Goal: Information Seeking & Learning: Find specific fact

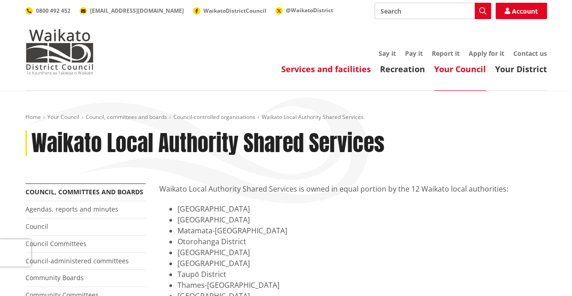
click at [319, 69] on link "Services and facilities" at bounding box center [326, 69] width 90 height 11
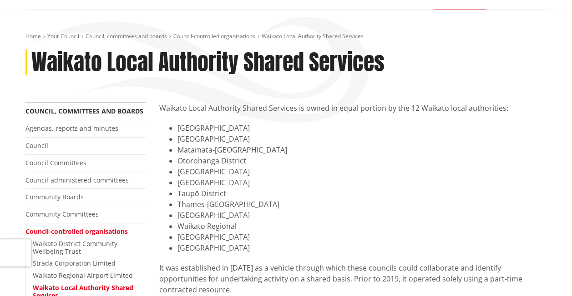
scroll to position [91, 0]
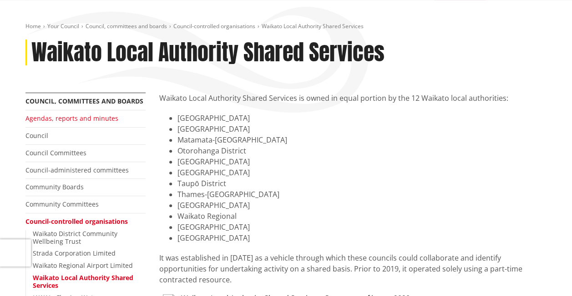
click at [93, 117] on link "Agendas, reports and minutes" at bounding box center [71, 118] width 93 height 9
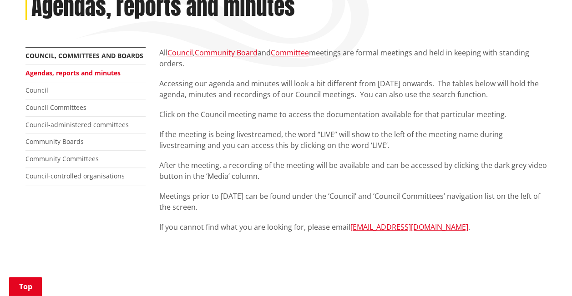
scroll to position [145, 0]
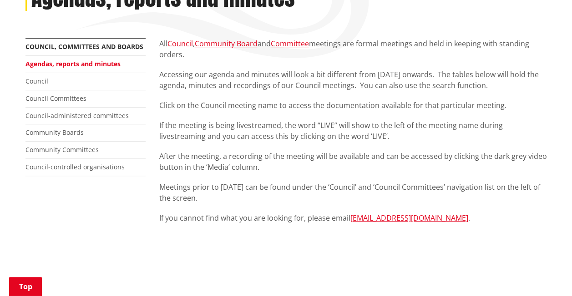
click at [183, 44] on link "Council" at bounding box center [179, 44] width 25 height 10
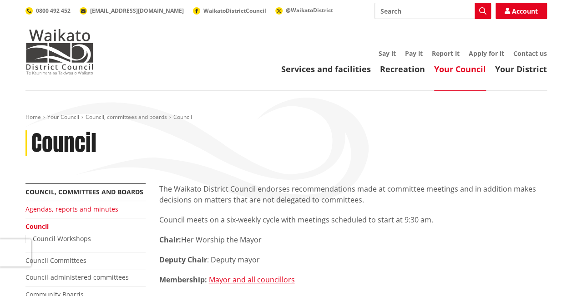
click at [70, 209] on link "Agendas, reports and minutes" at bounding box center [71, 209] width 93 height 9
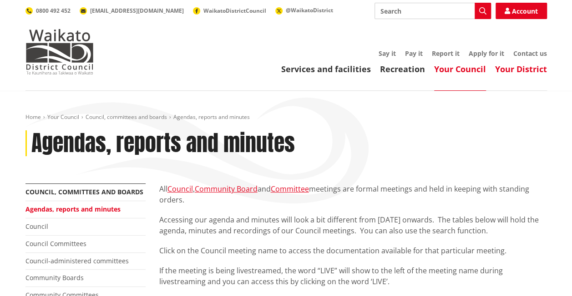
click at [518, 69] on link "Your District" at bounding box center [521, 69] width 52 height 11
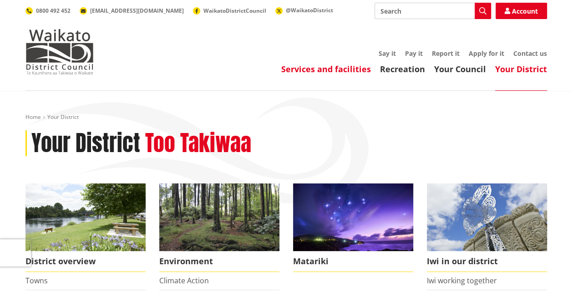
click at [338, 65] on link "Services and facilities" at bounding box center [326, 69] width 90 height 11
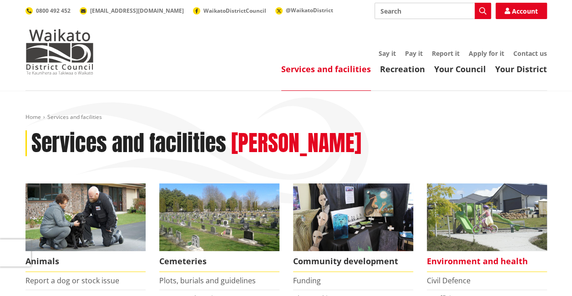
click at [522, 191] on img at bounding box center [486, 218] width 120 height 68
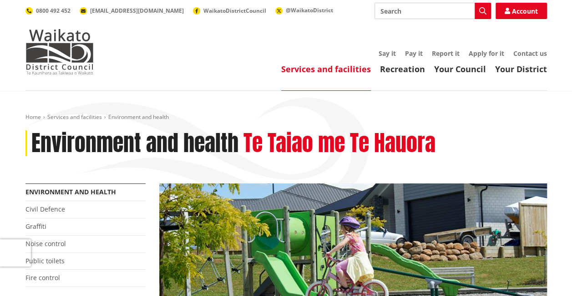
click at [397, 12] on input "Search" at bounding box center [432, 11] width 116 height 16
type input "REGIONAL COUNCIL MEETINGS"
